Goal: Task Accomplishment & Management: Use online tool/utility

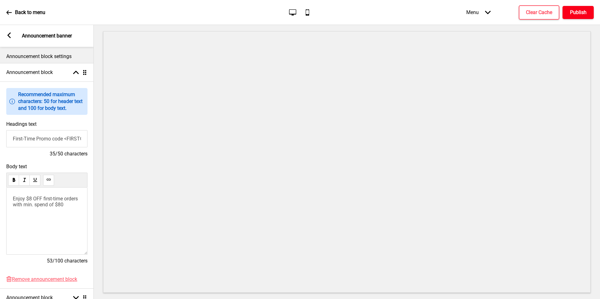
drag, startPoint x: 0, startPoint y: 0, endPoint x: 581, endPoint y: 7, distance: 580.6
click at [581, 7] on button "Publish" at bounding box center [577, 12] width 31 height 13
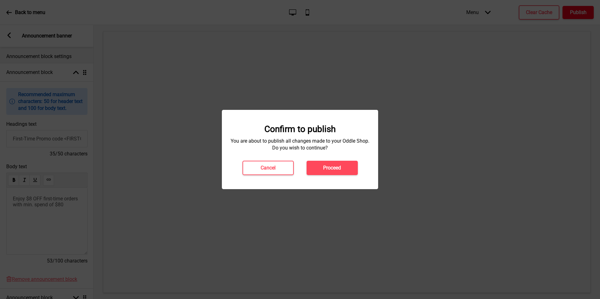
click at [332, 171] on h4 "Proceed" at bounding box center [332, 168] width 18 height 7
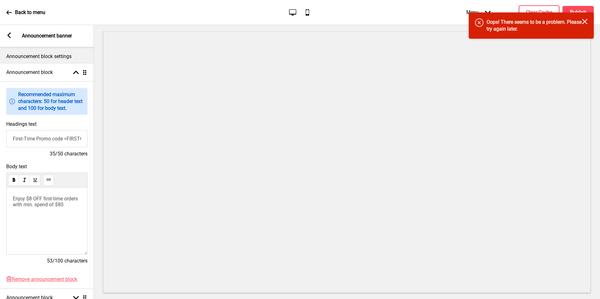
drag, startPoint x: 581, startPoint y: 7, endPoint x: 587, endPoint y: 22, distance: 16.8
click at [587, 22] on div "Error Oops! There seems to be a problem. Please try again later. Close" at bounding box center [530, 25] width 125 height 26
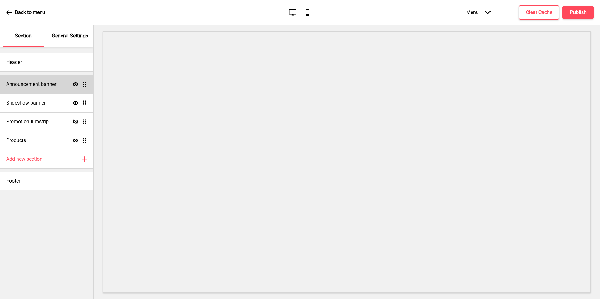
click at [47, 82] on h4 "Announcement banner" at bounding box center [31, 84] width 50 height 7
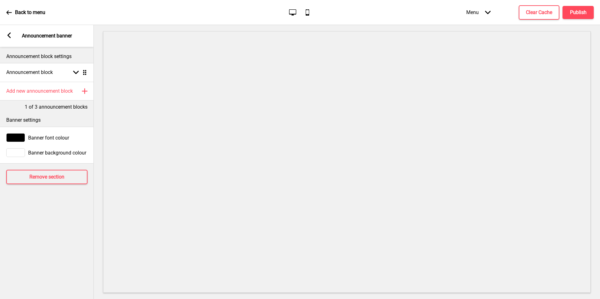
click at [53, 75] on h4 "Announcement block" at bounding box center [29, 72] width 47 height 7
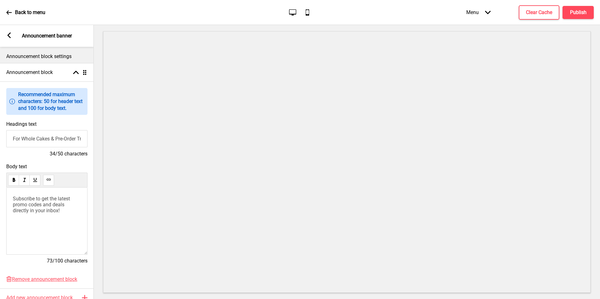
drag, startPoint x: 71, startPoint y: 88, endPoint x: 59, endPoint y: 222, distance: 134.5
click at [59, 222] on div "Subscribe to get the latest promo codes and deals directly in your inbox!" at bounding box center [46, 221] width 81 height 67
drag, startPoint x: 59, startPoint y: 222, endPoint x: 11, endPoint y: 194, distance: 55.8
click at [11, 194] on div "Subscribe to get the latest promo codes and deals directly in your inbox!" at bounding box center [46, 221] width 81 height 67
drag, startPoint x: 432, startPoint y: 13, endPoint x: 72, endPoint y: 205, distance: 408.1
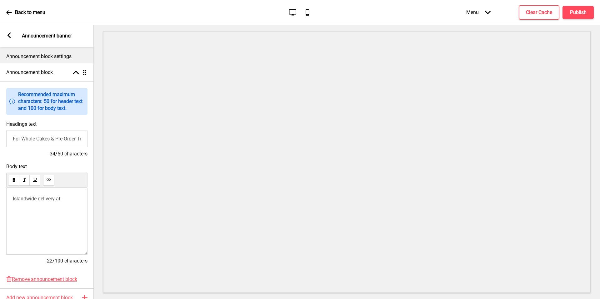
click at [72, 205] on div "Islandwide delivery at" at bounding box center [46, 221] width 81 height 67
drag, startPoint x: 72, startPoint y: 205, endPoint x: 74, endPoint y: 199, distance: 6.3
click at [74, 199] on p "Islandwide delivery at" at bounding box center [47, 199] width 68 height 6
click at [585, 6] on button "Publish" at bounding box center [577, 12] width 31 height 13
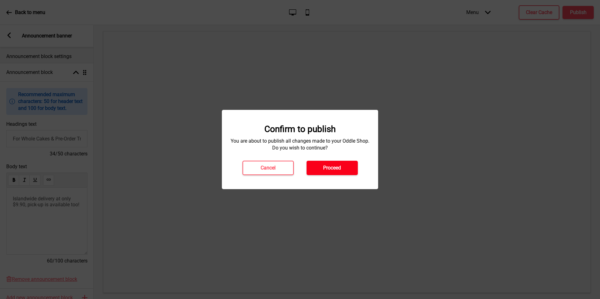
drag, startPoint x: 74, startPoint y: 199, endPoint x: 323, endPoint y: 173, distance: 250.3
click at [323, 173] on button "Proceed" at bounding box center [331, 168] width 51 height 14
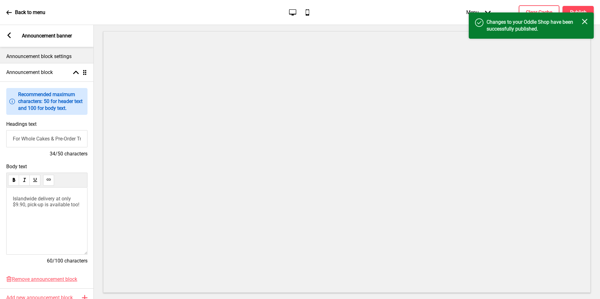
drag, startPoint x: 323, startPoint y: 173, endPoint x: 584, endPoint y: 24, distance: 300.5
click at [584, 24] on div "Close" at bounding box center [585, 22] width 6 height 7
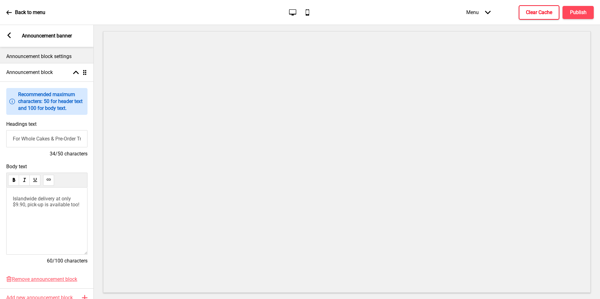
click at [531, 9] on h4 "Clear Cache" at bounding box center [539, 12] width 26 height 7
click at [582, 12] on div "Menu Arrow down Product Page Store Information Checkout Thank you Terms & Condi…" at bounding box center [517, 12] width 152 height 18
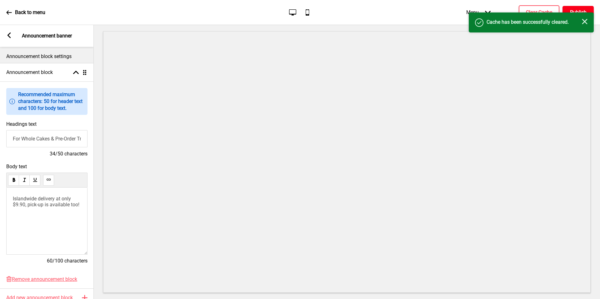
click at [580, 11] on h4 "Publish" at bounding box center [578, 12] width 17 height 7
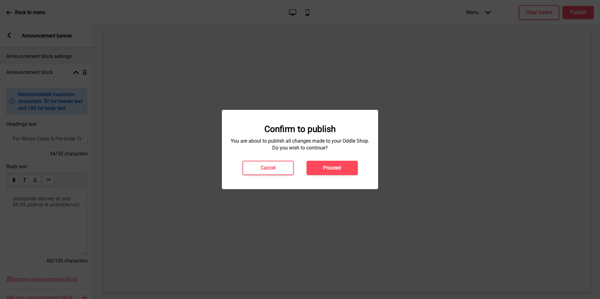
click at [332, 165] on h4 "Proceed" at bounding box center [332, 168] width 18 height 7
